Goal: Task Accomplishment & Management: Manage account settings

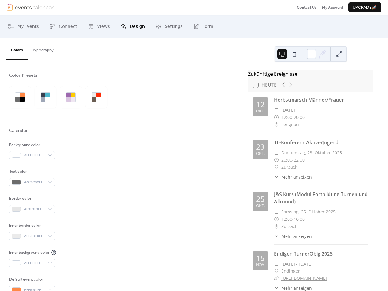
click at [194, 145] on div "Background color #FFFFFFFF" at bounding box center [116, 151] width 215 height 18
click at [364, 7] on span "Upgrade 🚀" at bounding box center [365, 8] width 24 height 6
click at [17, 49] on button "Colors" at bounding box center [17, 49] width 22 height 22
click at [42, 48] on button "Typography" at bounding box center [43, 48] width 31 height 21
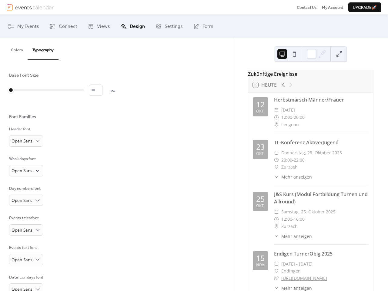
click at [32, 156] on div "Week days font" at bounding box center [25, 159] width 33 height 6
click at [32, 182] on div "Base Font Size * px Font Families Header font Open Sans Week days font Open San…" at bounding box center [116, 198] width 215 height 252
